Goal: Task Accomplishment & Management: Manage account settings

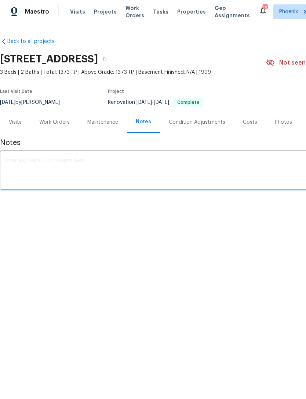
scroll to position [0, 3]
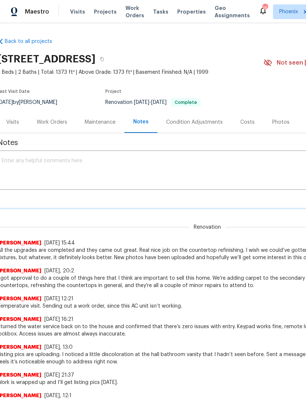
click at [44, 184] on textarea at bounding box center [205, 171] width 406 height 26
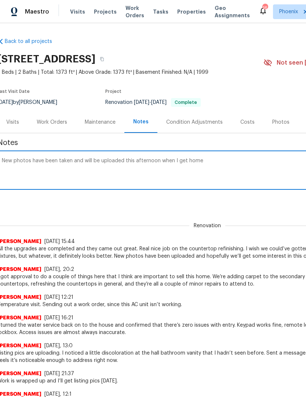
type textarea "New photos have been taken and will be uploaded this afternoon when I get home"
click at [243, 208] on div "Renovation 46144d4f-efb7-4805-83b6-3d74c4329c79 ​ Add" at bounding box center [204, 201] width 414 height 14
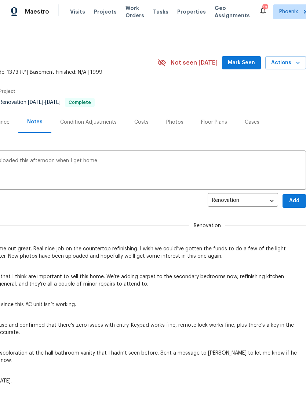
scroll to position [0, 109]
click at [296, 205] on span "Add" at bounding box center [294, 200] width 12 height 9
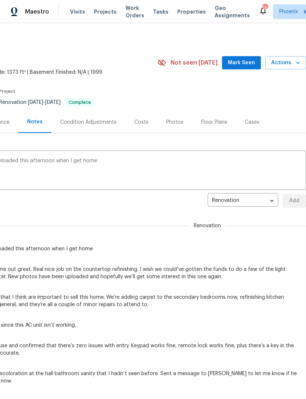
click at [243, 67] on span "Mark Seen" at bounding box center [241, 62] width 27 height 9
click at [242, 67] on span "Mark Seen" at bounding box center [241, 62] width 27 height 9
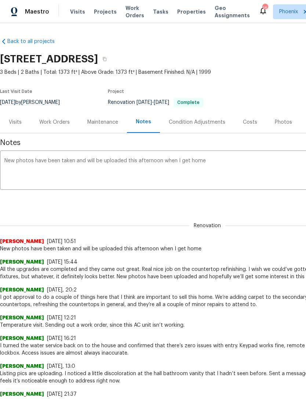
scroll to position [0, 0]
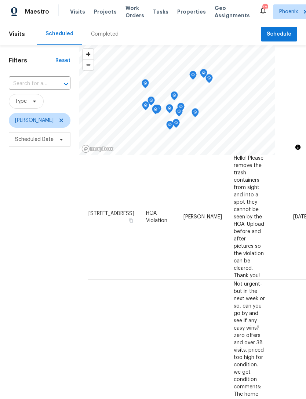
scroll to position [48, 0]
click at [155, 204] on td "HOA Violation" at bounding box center [158, 217] width 37 height 126
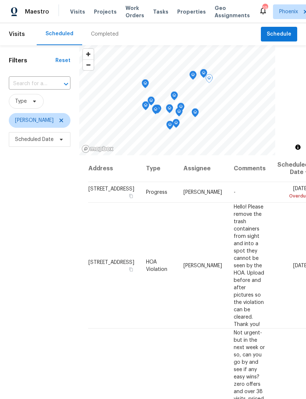
click at [0, 0] on div at bounding box center [0, 0] width 0 height 0
click at [0, 0] on icon at bounding box center [0, 0] width 0 height 0
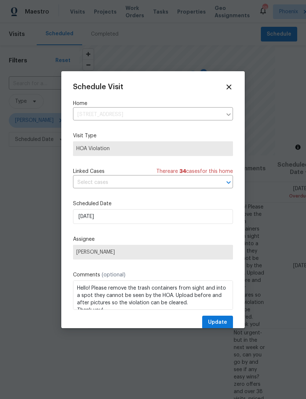
click at [120, 251] on span "[PERSON_NAME]" at bounding box center [152, 252] width 153 height 6
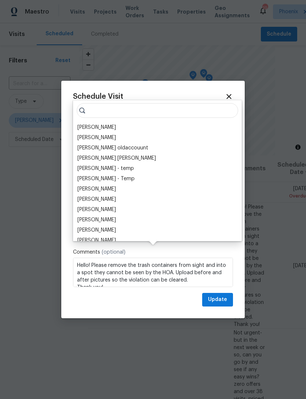
click at [114, 114] on input "search" at bounding box center [157, 110] width 161 height 15
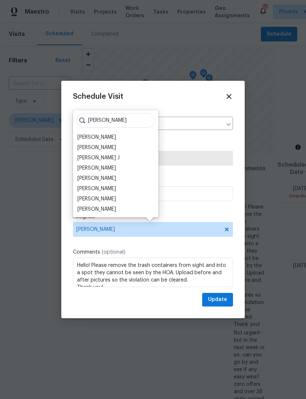
type input "[PERSON_NAME]"
click at [106, 144] on div "[PERSON_NAME]" at bounding box center [96, 147] width 39 height 7
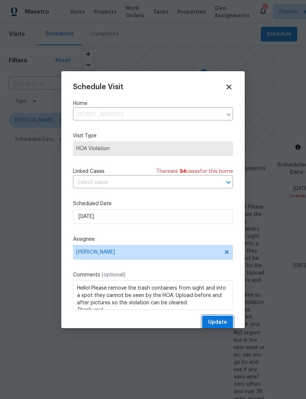
click at [219, 324] on span "Update" at bounding box center [217, 322] width 19 height 9
